Goal: Information Seeking & Learning: Find specific fact

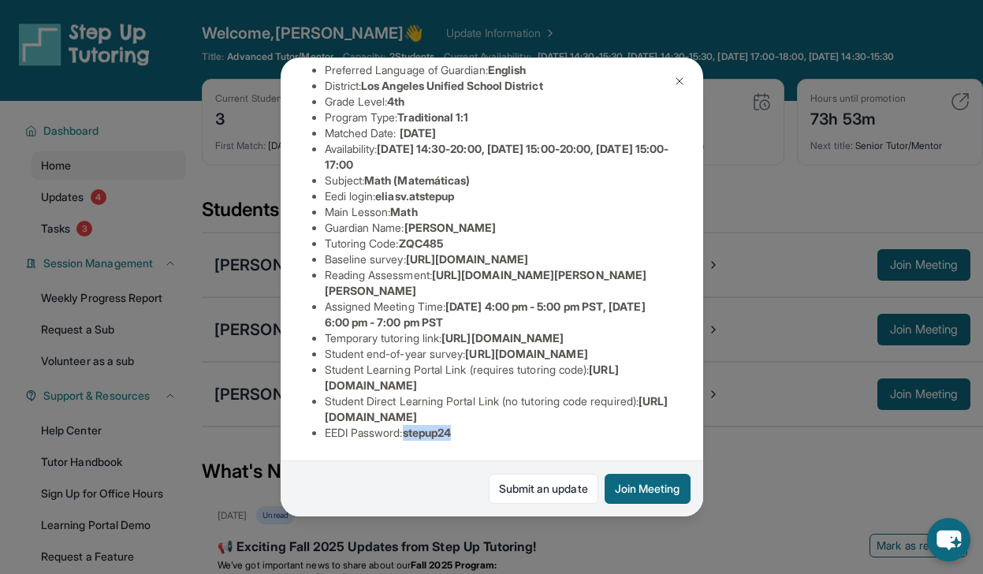
scroll to position [23, 0]
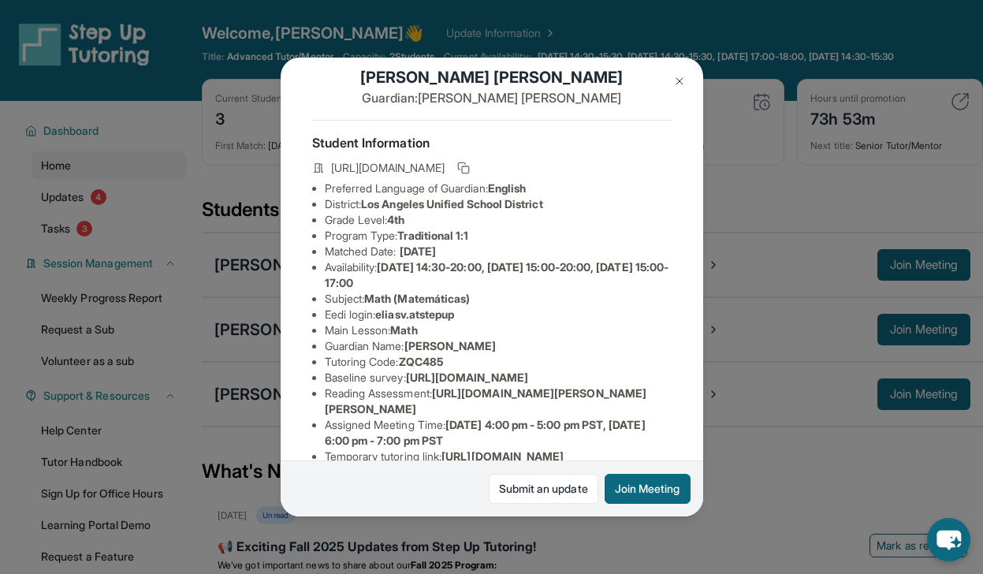
click at [680, 76] on img at bounding box center [679, 81] width 13 height 13
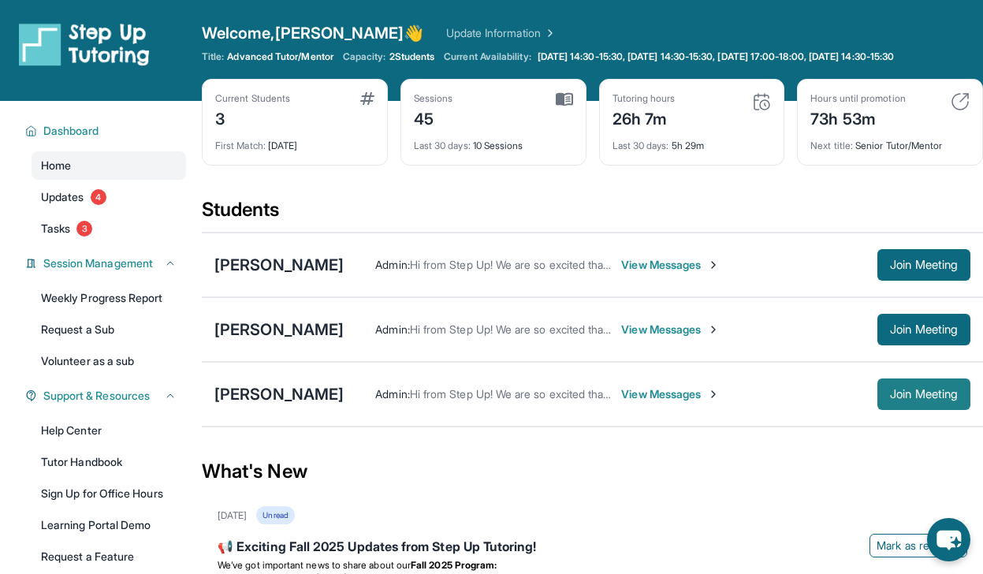
click at [903, 399] on span "Join Meeting" at bounding box center [924, 393] width 68 height 9
click at [283, 399] on div "[PERSON_NAME]" at bounding box center [278, 394] width 129 height 22
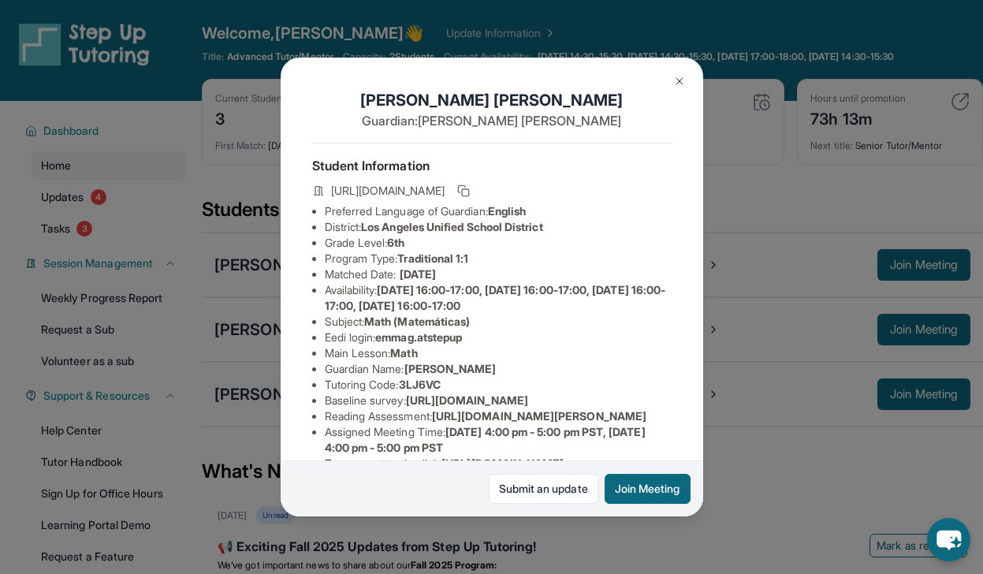
click at [283, 399] on div "[PERSON_NAME] Guardian: [PERSON_NAME] Student Information [URL][DOMAIN_NAME] Pr…" at bounding box center [492, 287] width 422 height 459
click at [680, 82] on img at bounding box center [679, 81] width 13 height 13
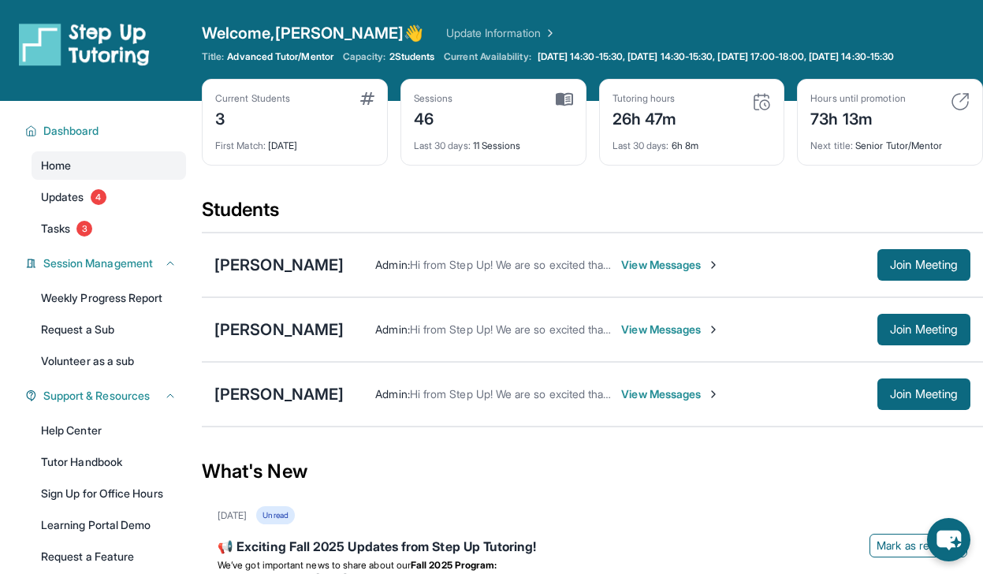
click at [627, 121] on div "26h 47m" at bounding box center [644, 117] width 65 height 25
click at [607, 150] on div "Tutoring hours 26h 47m Last 30 days : 6h 8m" at bounding box center [692, 122] width 186 height 87
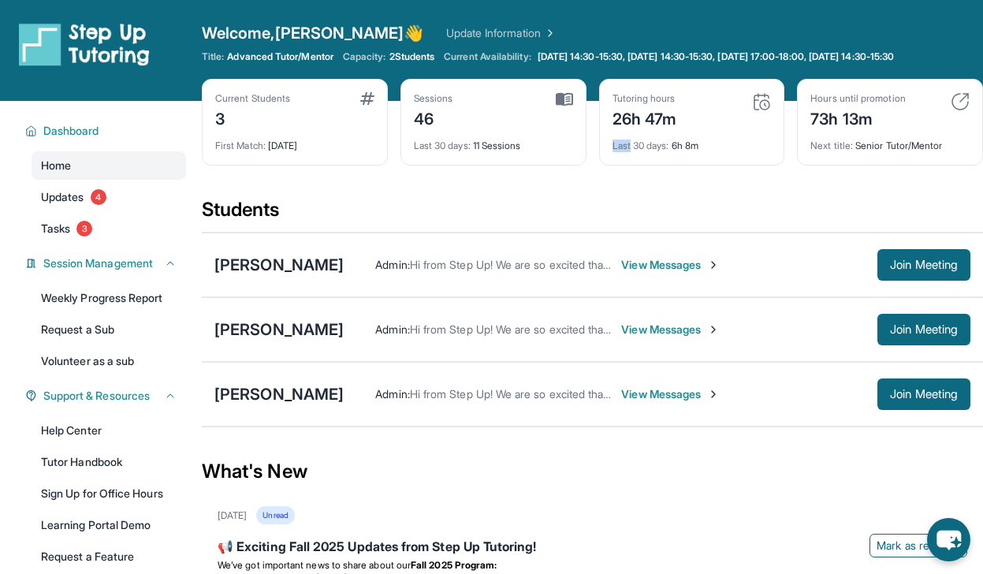
click at [607, 150] on div "Tutoring hours 26h 47m Last 30 days : 6h 8m" at bounding box center [692, 122] width 186 height 87
click at [606, 162] on div "Tutoring hours 26h 47m Last 30 days : 6h 8m" at bounding box center [692, 122] width 186 height 87
click at [625, 142] on span "Last 30 days :" at bounding box center [640, 145] width 57 height 12
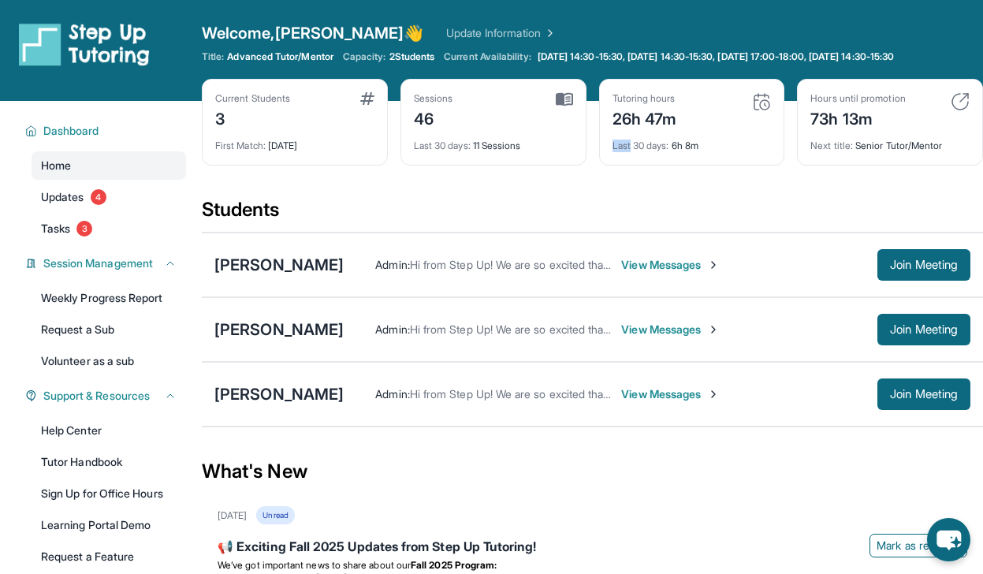
click at [625, 142] on span "Last 30 days :" at bounding box center [640, 145] width 57 height 12
click at [542, 203] on div "Students" at bounding box center [592, 214] width 781 height 35
click at [251, 404] on div "[PERSON_NAME]" at bounding box center [278, 394] width 129 height 22
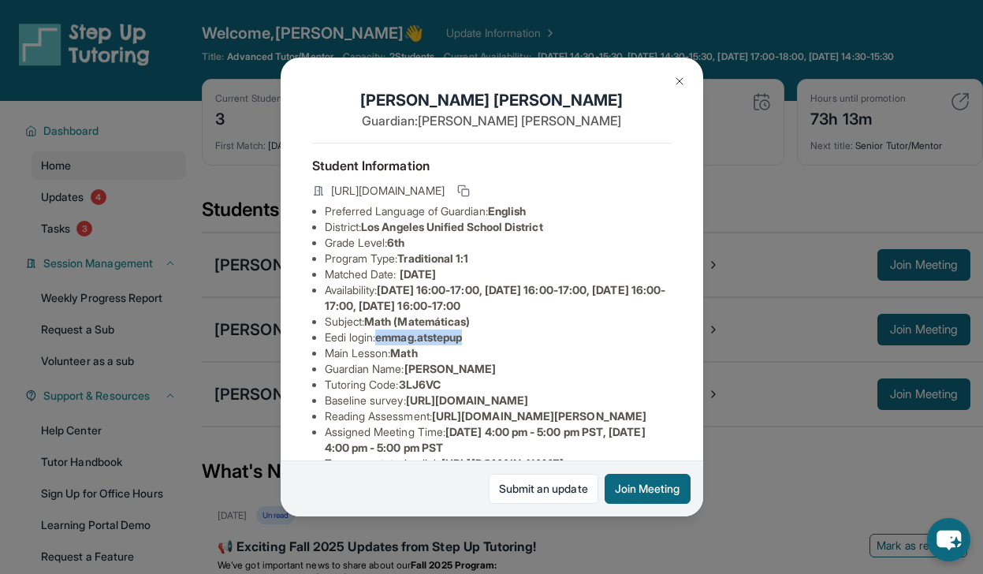
drag, startPoint x: 385, startPoint y: 352, endPoint x: 500, endPoint y: 350, distance: 115.9
click at [501, 345] on li "Eedi login : emmag.atstepup" at bounding box center [498, 337] width 347 height 16
copy span "emmag.atstepup"
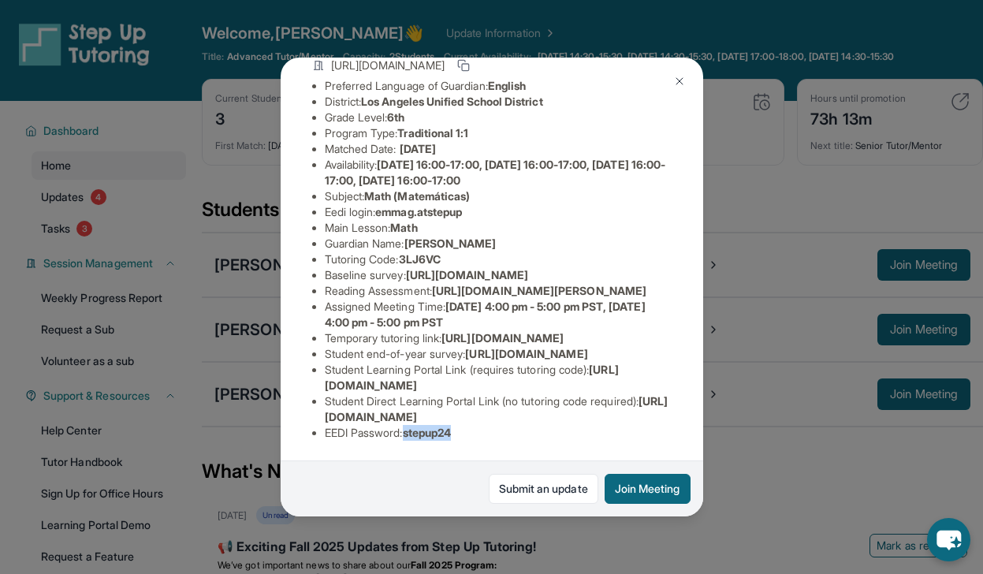
drag, startPoint x: 408, startPoint y: 423, endPoint x: 466, endPoint y: 423, distance: 57.5
click at [466, 425] on li "EEDI Password : stepup24" at bounding box center [498, 433] width 347 height 16
copy span "stepup24"
drag, startPoint x: 381, startPoint y: 214, endPoint x: 477, endPoint y: 214, distance: 96.1
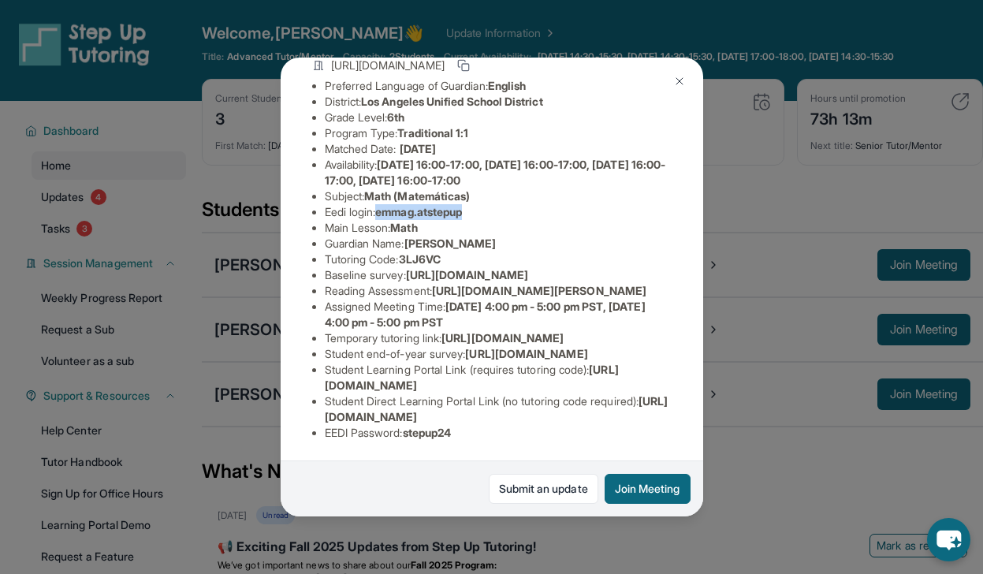
click at [477, 215] on li "Eedi login : emmag.atstepup" at bounding box center [498, 212] width 347 height 16
copy span "emmag.atstepup"
